Goal: Task Accomplishment & Management: Manage account settings

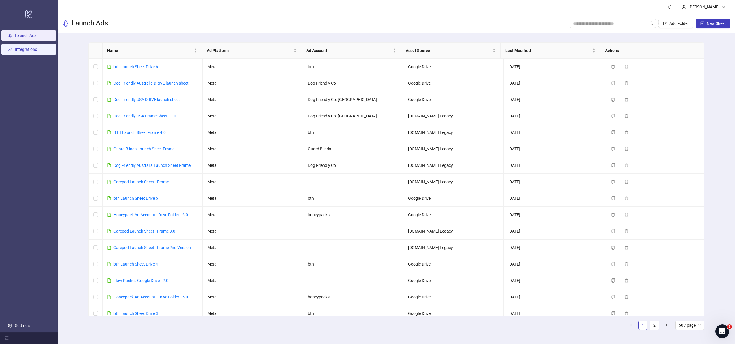
click at [29, 48] on link "Integrations" at bounding box center [26, 49] width 22 height 5
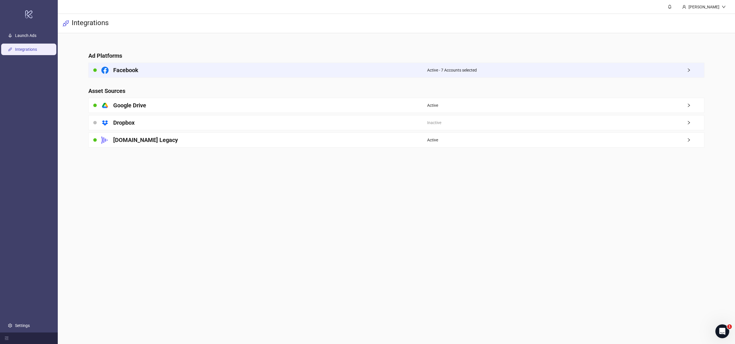
click at [393, 70] on div "Facebook" at bounding box center [258, 70] width 339 height 14
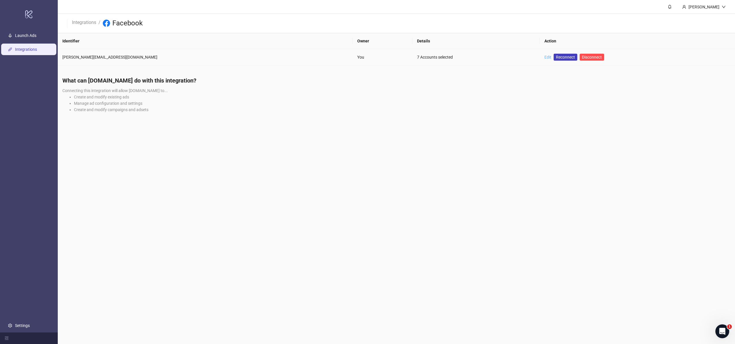
click at [545, 58] on link "Edit" at bounding box center [548, 57] width 7 height 5
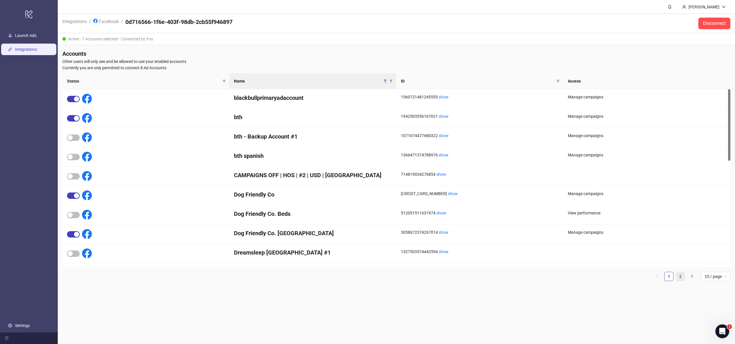
click at [681, 278] on link "2" at bounding box center [681, 277] width 9 height 9
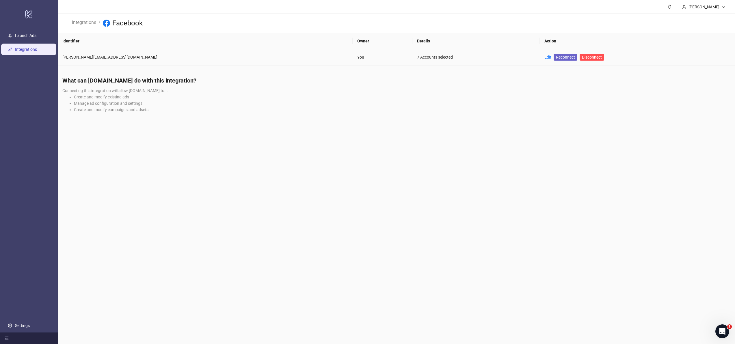
click at [556, 56] on span "Reconnect" at bounding box center [565, 57] width 19 height 6
